Goal: Task Accomplishment & Management: Manage account settings

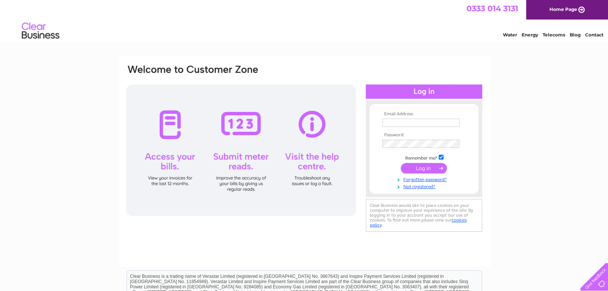
type input "[EMAIL_ADDRESS][DOMAIN_NAME]"
click at [417, 166] on input "submit" at bounding box center [424, 168] width 46 height 11
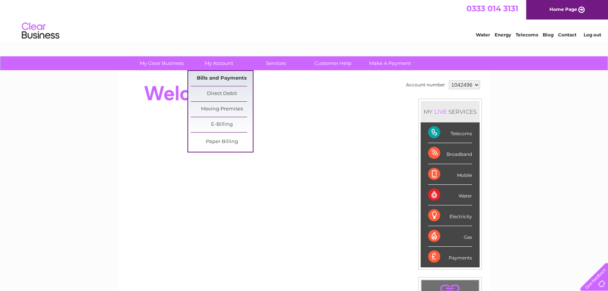
click at [220, 73] on link "Bills and Payments" at bounding box center [222, 78] width 62 height 15
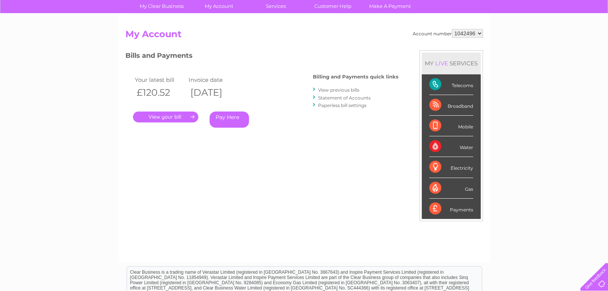
scroll to position [75, 0]
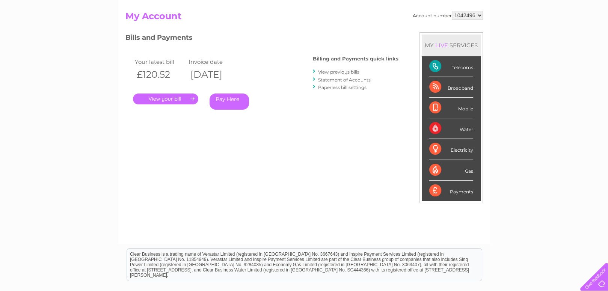
click at [164, 98] on link "." at bounding box center [165, 99] width 65 height 11
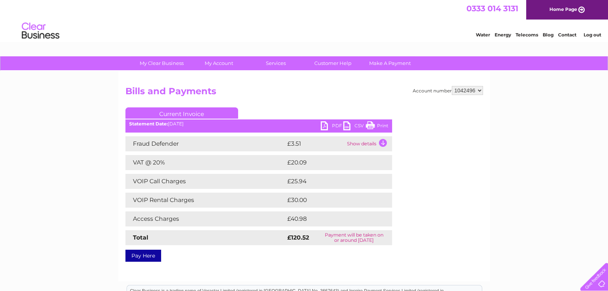
click at [335, 124] on link "PDF" at bounding box center [332, 126] width 23 height 11
